Goal: Task Accomplishment & Management: Use online tool/utility

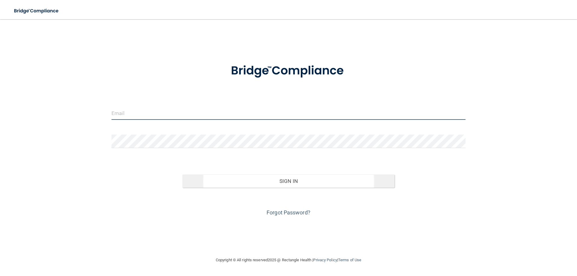
type input "[EMAIL_ADDRESS][DOMAIN_NAME]"
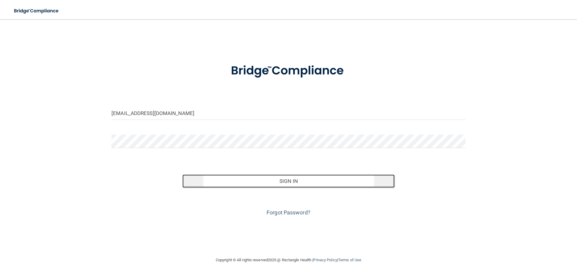
click at [277, 181] on button "Sign In" at bounding box center [289, 181] width 213 height 13
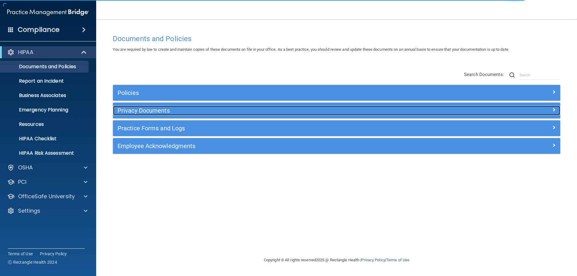
click at [124, 110] on h5 "Privacy Documents" at bounding box center [281, 110] width 327 height 7
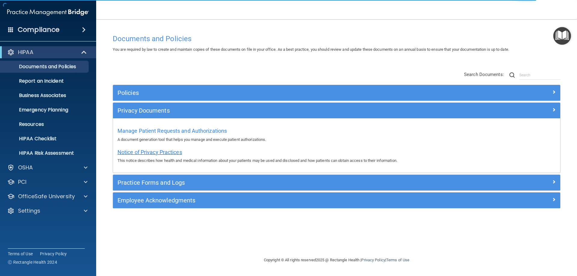
click at [135, 154] on span "Notice of Privacy Practices" at bounding box center [150, 152] width 65 height 6
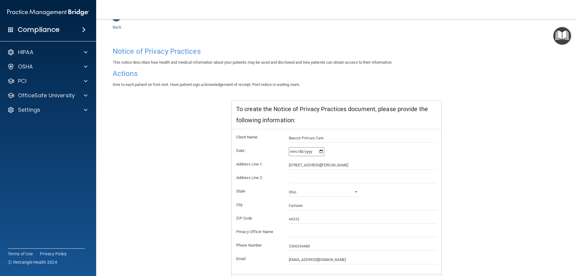
scroll to position [57, 0]
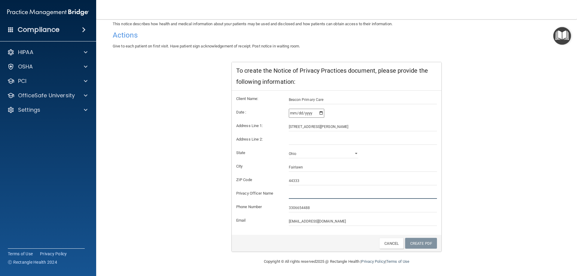
click at [295, 195] on input "text" at bounding box center [363, 194] width 149 height 9
type input "H"
type input "[PERSON_NAME], MD"
click at [426, 244] on link "Create PDF" at bounding box center [421, 243] width 32 height 11
